Goal: Answer question/provide support

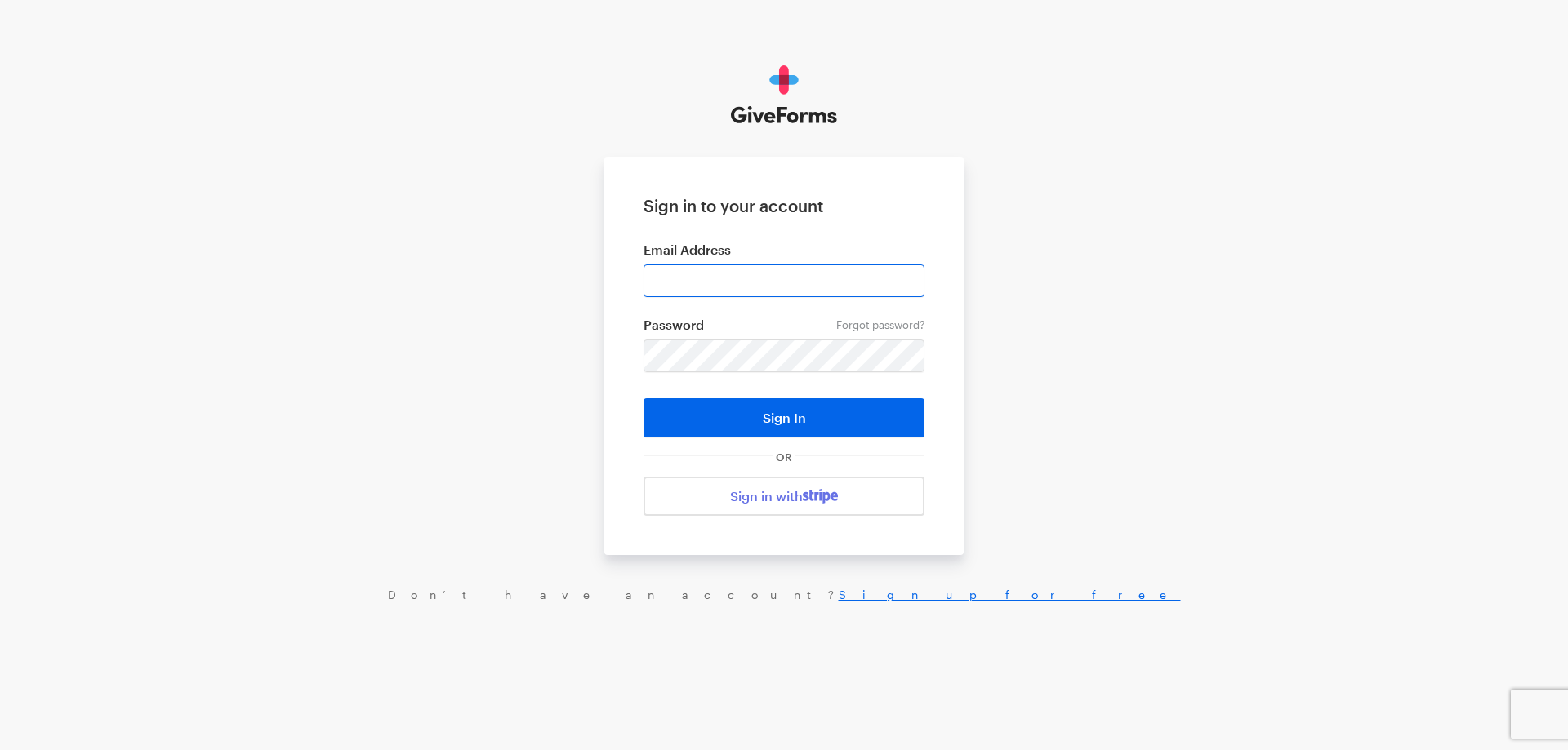
type input "haltura@brightfocus.org"
click at [643, 398] on button "Sign In" at bounding box center [783, 417] width 281 height 39
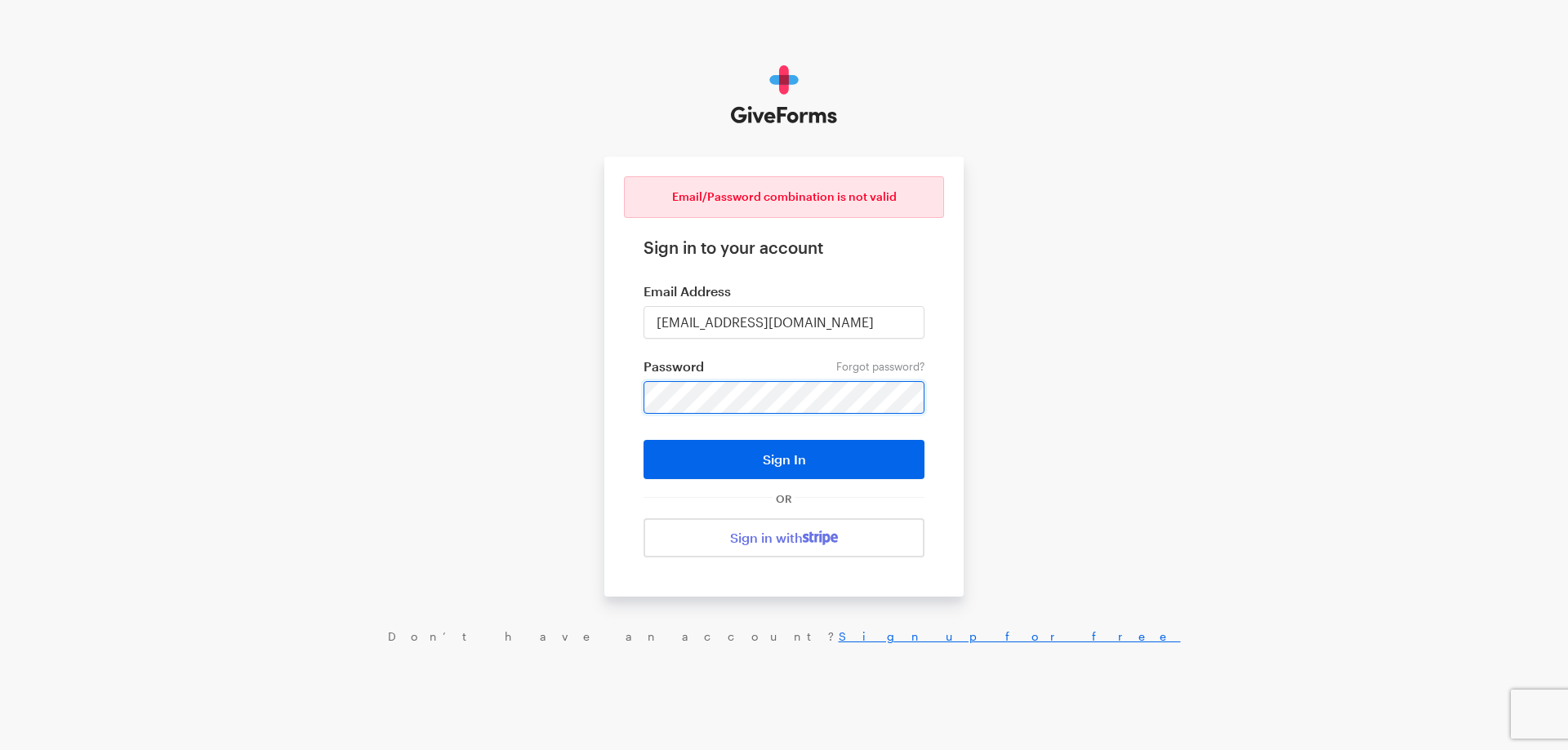
click at [643, 440] on button "Sign In" at bounding box center [783, 459] width 281 height 39
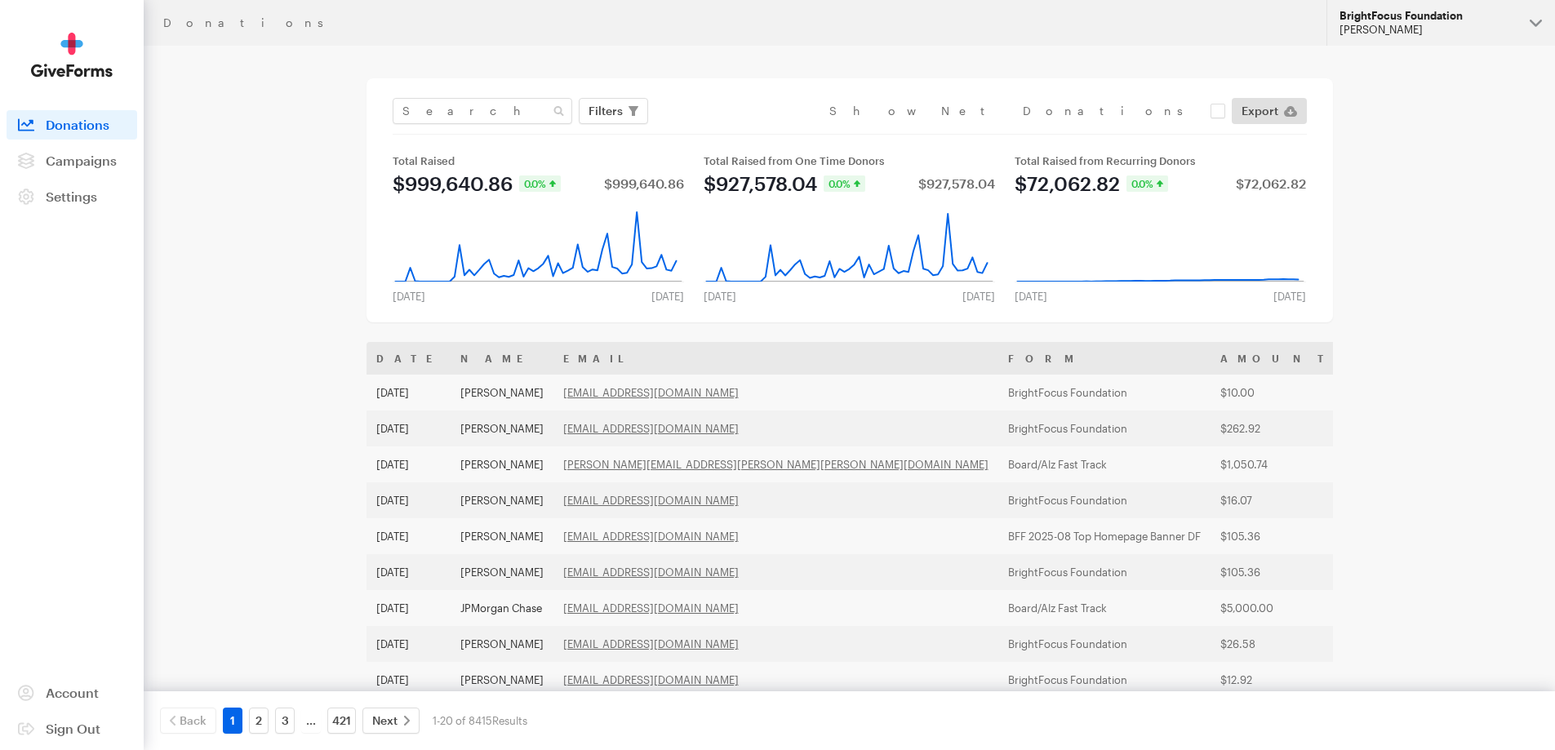
click at [1400, 18] on div "BrightFocus Foundation" at bounding box center [1428, 16] width 177 height 14
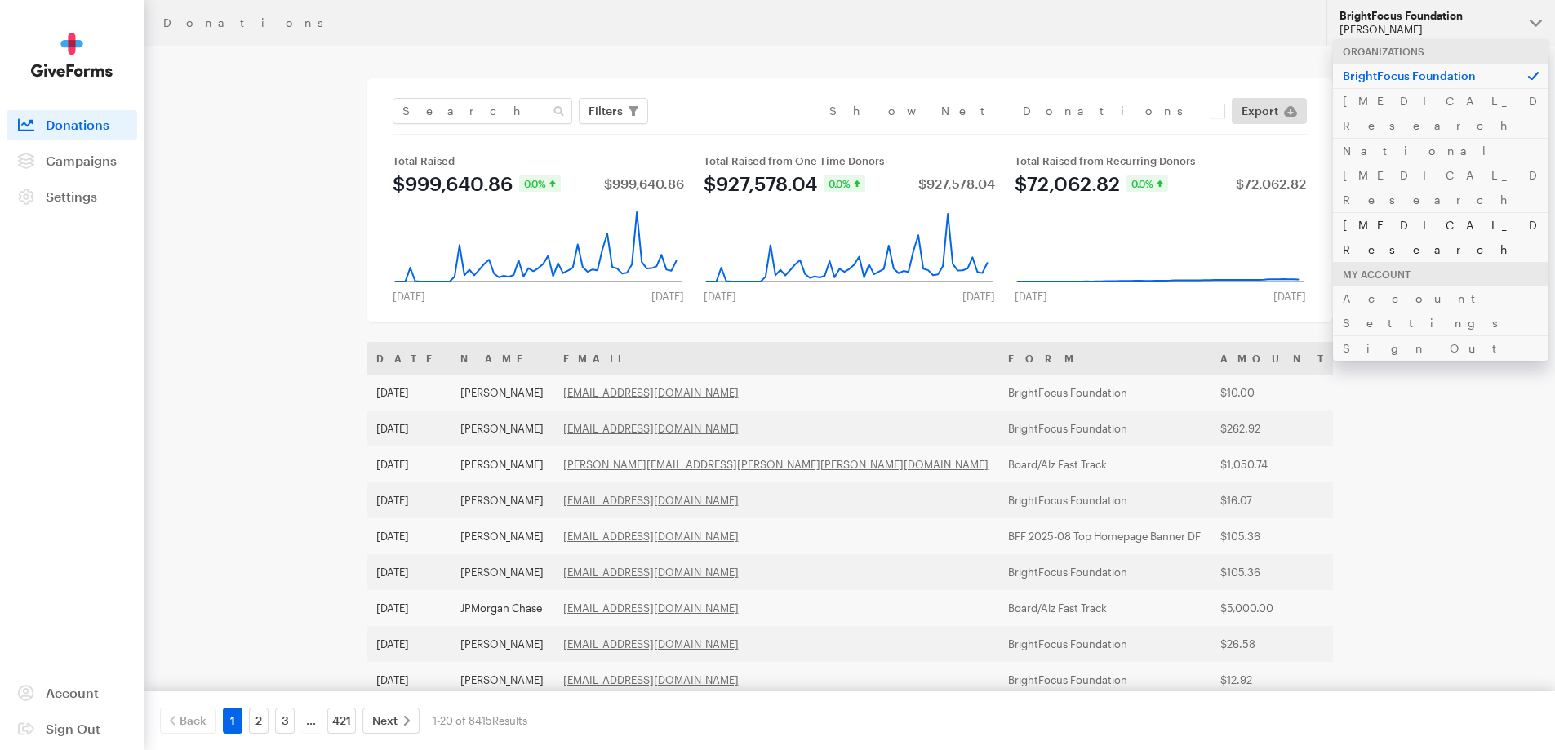
click at [1382, 212] on link "[MEDICAL_DATA] Research" at bounding box center [1441, 237] width 216 height 50
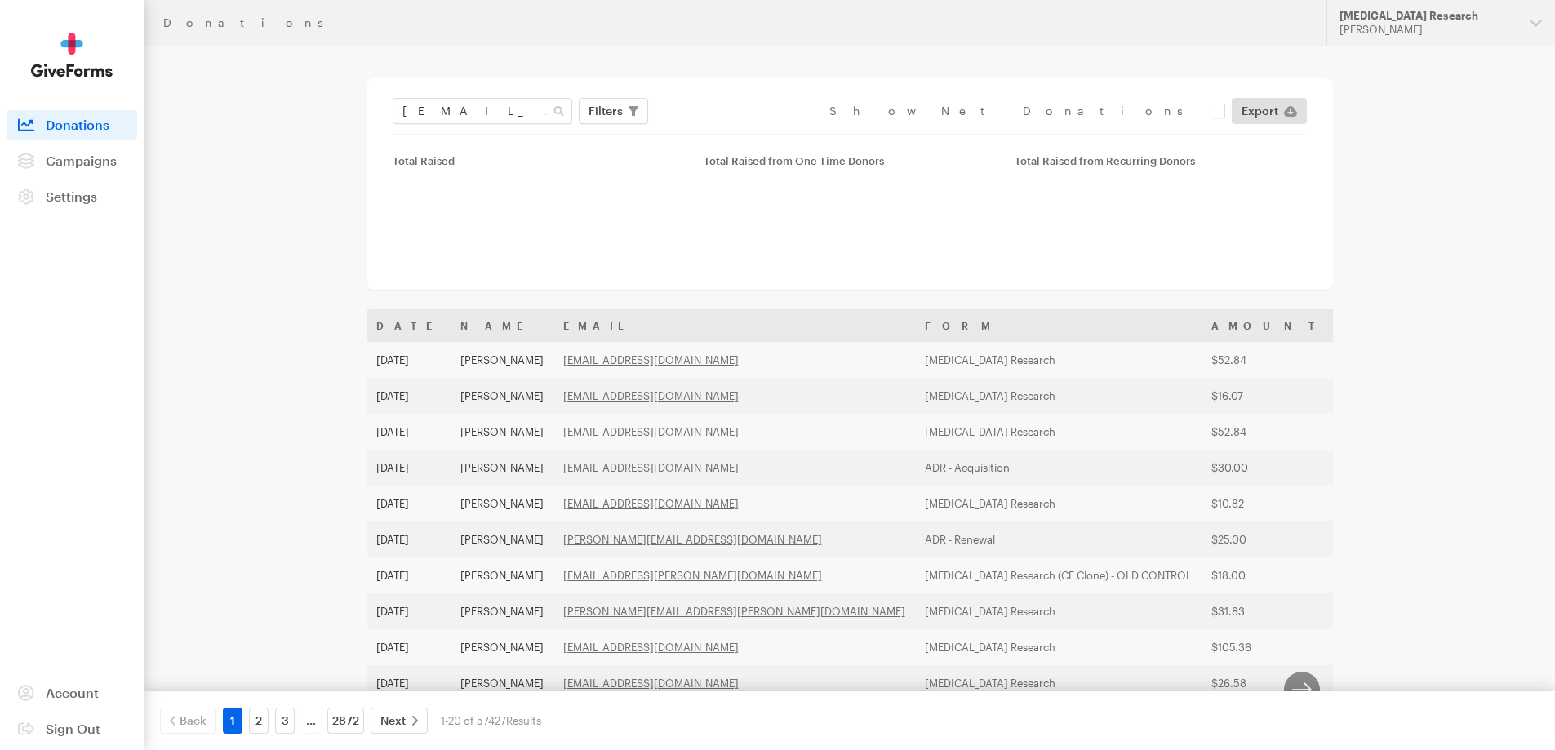
scroll to position [0, 2]
type input "mariedecker47@gmail.com"
click at [729, 132] on button "Apply" at bounding box center [755, 145] width 52 height 26
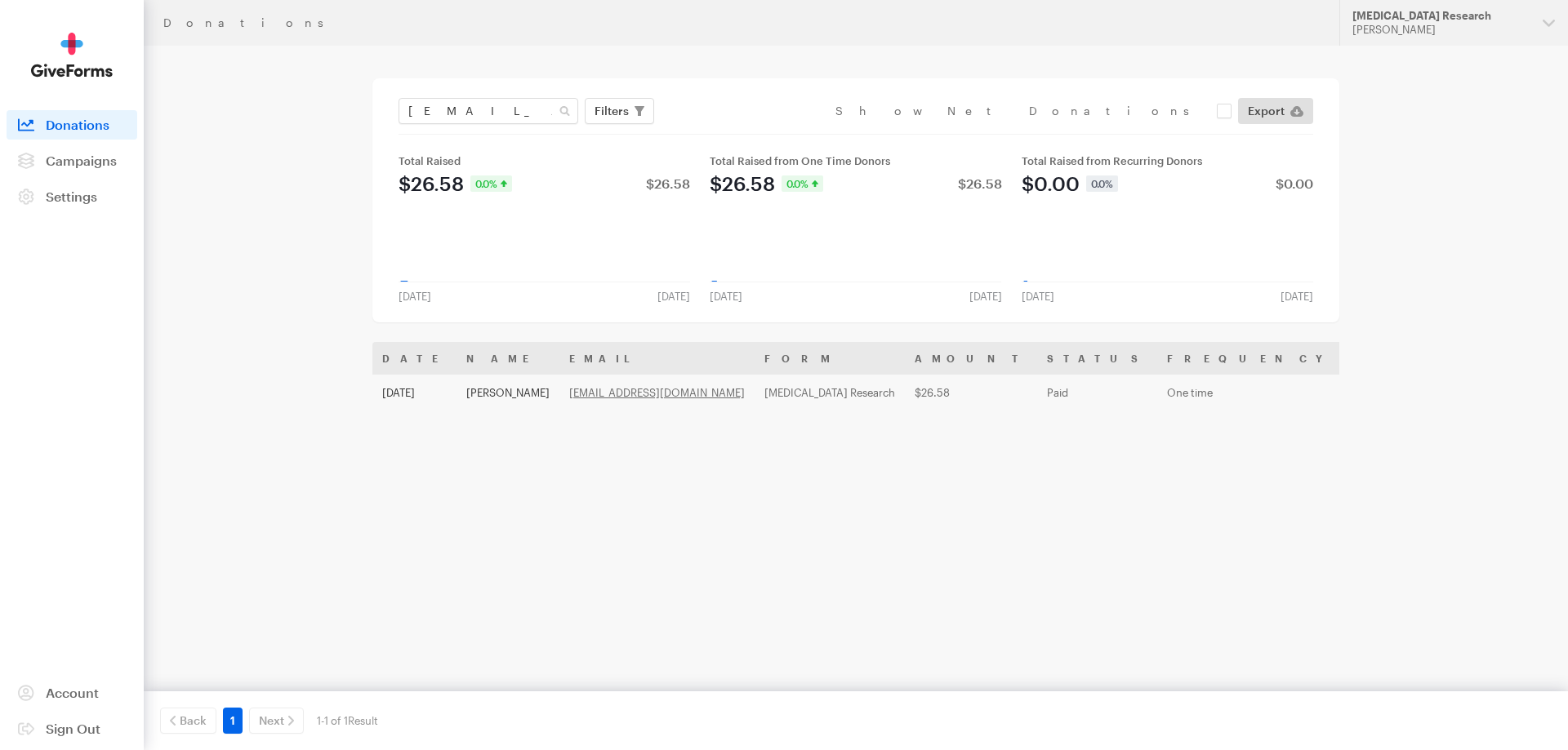
click at [473, 349] on th "Name" at bounding box center [507, 358] width 103 height 33
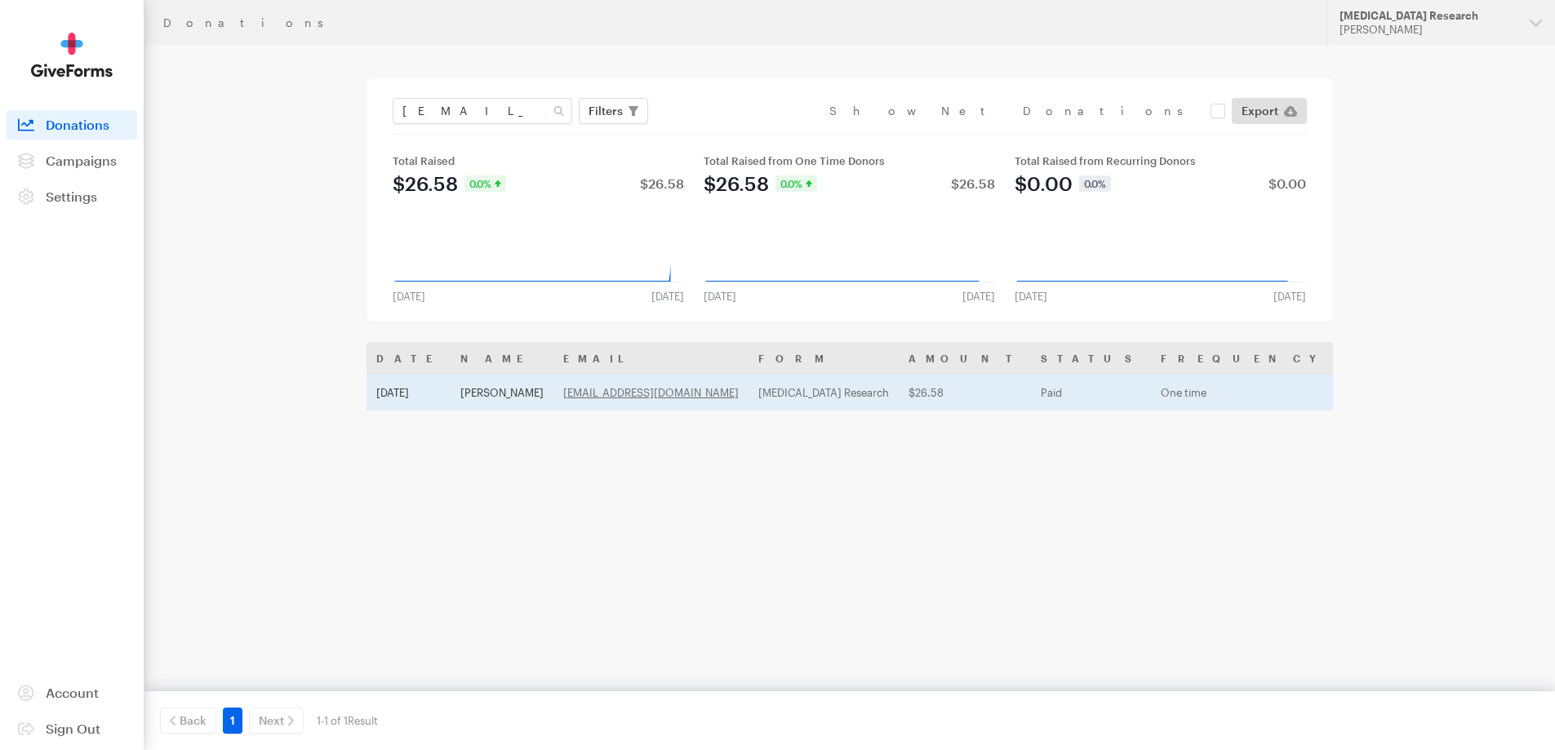
click at [489, 379] on td "[PERSON_NAME]" at bounding box center [502, 393] width 103 height 36
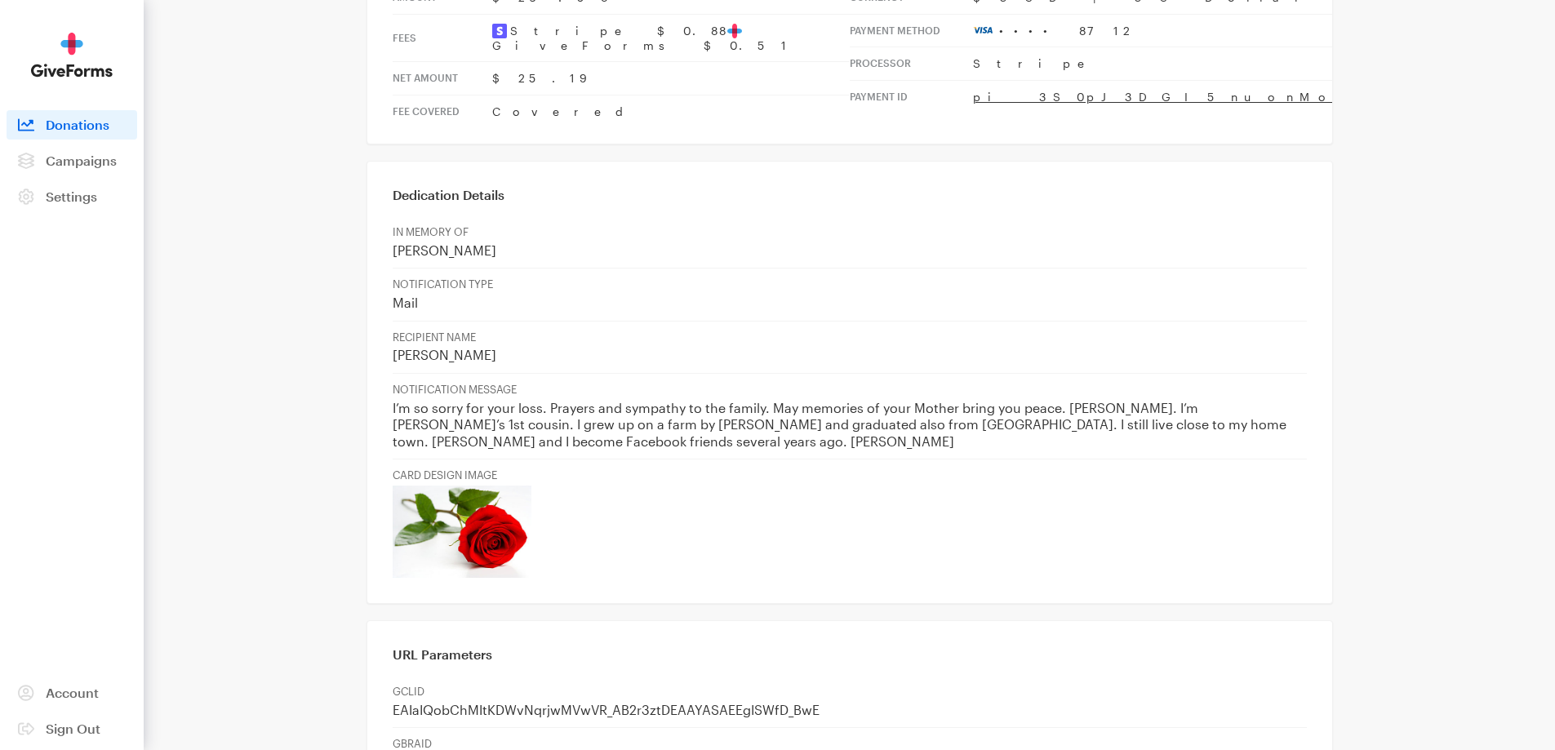
scroll to position [653, 0]
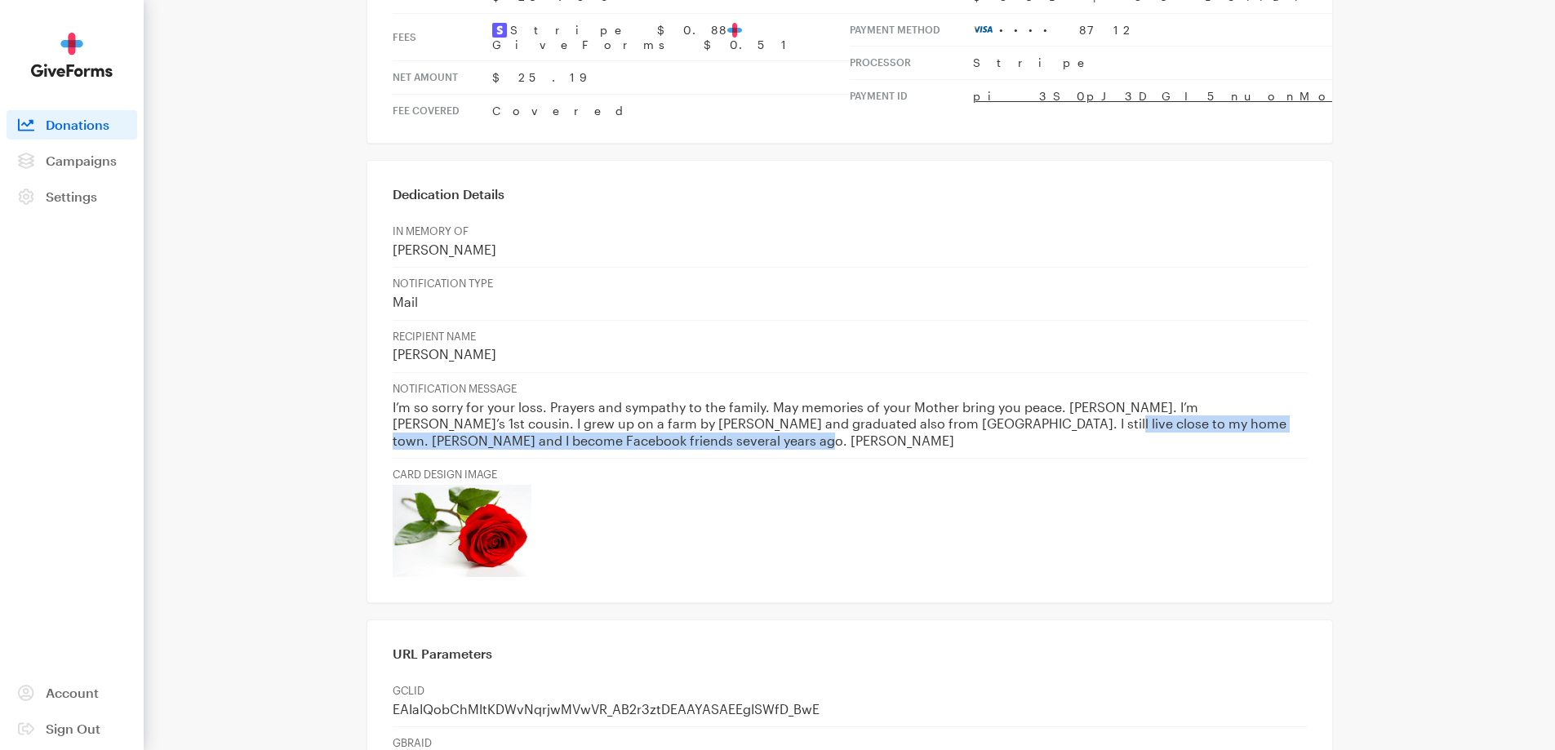
drag, startPoint x: 964, startPoint y: 336, endPoint x: 674, endPoint y: 356, distance: 290.5
click at [674, 399] on p "I’m so sorry for your loss. Prayers and sympathy to the family. May memories of…" at bounding box center [850, 424] width 915 height 51
copy p "e to my home town. [PERSON_NAME] and I become Facebook friends several years ag…"
